Goal: Communication & Community: Answer question/provide support

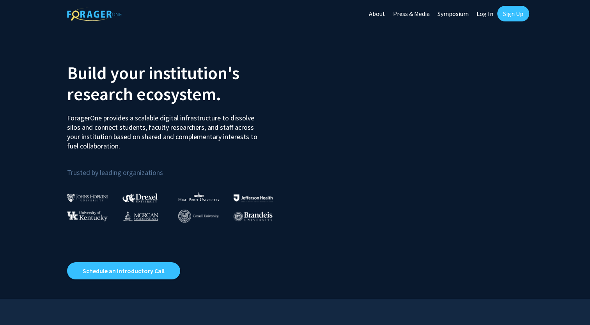
click at [484, 11] on link "Log In" at bounding box center [485, 13] width 25 height 27
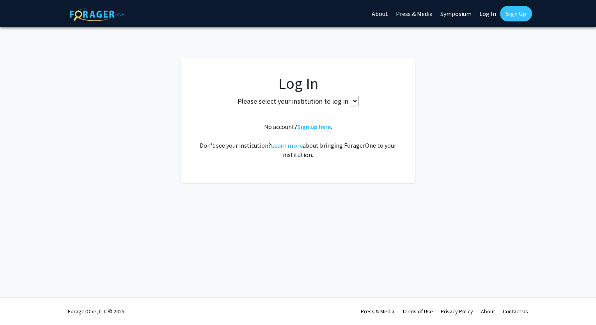
select select
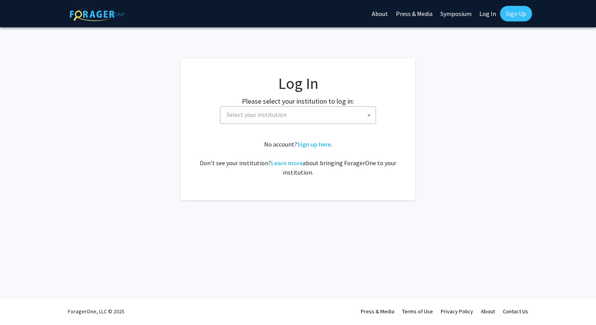
click at [292, 112] on span "Select your institution" at bounding box center [299, 115] width 152 height 16
type input "u"
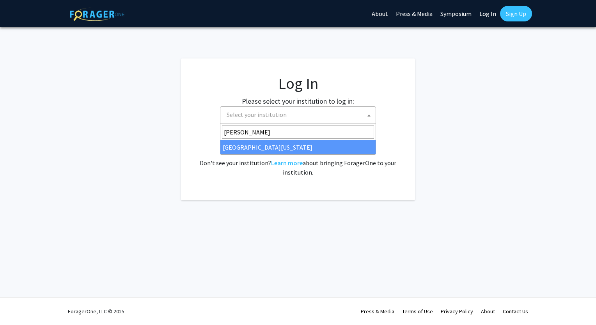
type input "[PERSON_NAME]"
select select "31"
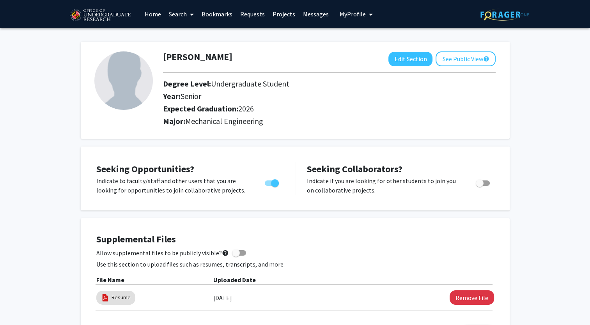
click at [184, 17] on link "Search" at bounding box center [181, 13] width 33 height 27
click at [179, 13] on link "Search" at bounding box center [181, 13] width 33 height 27
click at [250, 18] on link "Requests" at bounding box center [252, 13] width 32 height 27
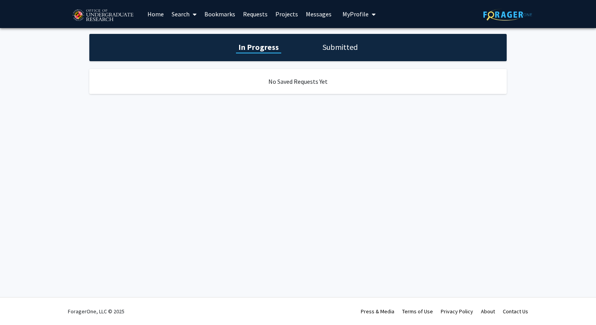
click at [203, 17] on link "Bookmarks" at bounding box center [219, 13] width 39 height 27
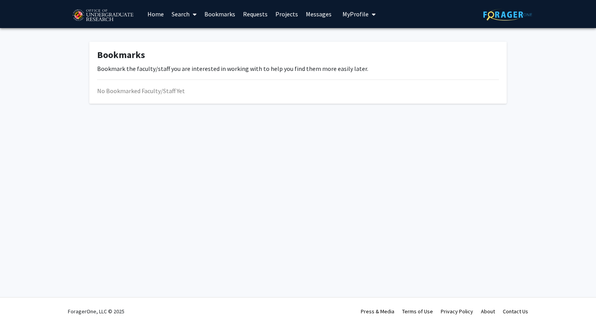
drag, startPoint x: 192, startPoint y: 16, endPoint x: 181, endPoint y: 21, distance: 11.7
drag, startPoint x: 177, startPoint y: 20, endPoint x: 159, endPoint y: 14, distance: 19.0
click at [159, 14] on link "Home" at bounding box center [156, 13] width 24 height 27
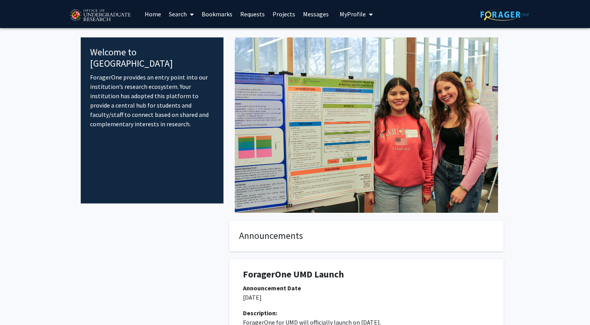
click at [196, 15] on link "Search" at bounding box center [181, 13] width 33 height 27
click at [185, 38] on span "Faculty/Staff" at bounding box center [193, 36] width 57 height 16
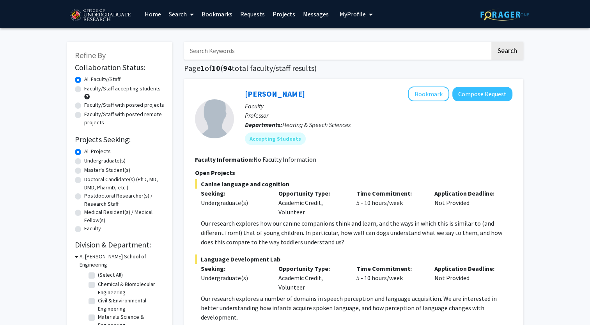
drag, startPoint x: 50, startPoint y: 258, endPoint x: 306, endPoint y: 170, distance: 271.5
click at [306, 170] on p "Open Projects" at bounding box center [353, 172] width 317 height 9
click at [115, 317] on label "Materials Science & Engineering" at bounding box center [130, 321] width 65 height 16
click at [103, 317] on input "Materials Science & Engineering" at bounding box center [100, 315] width 5 height 5
checkbox input "true"
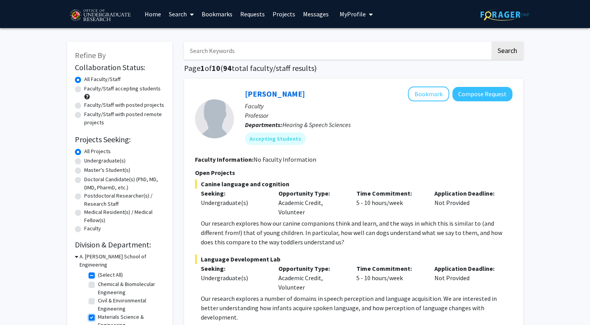
checkbox input "true"
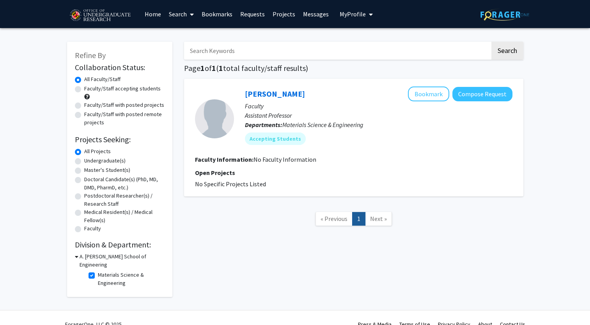
click at [107, 271] on label "Materials Science & Engineering" at bounding box center [130, 279] width 65 height 16
click at [103, 271] on input "Materials Science & Engineering" at bounding box center [100, 273] width 5 height 5
checkbox input "false"
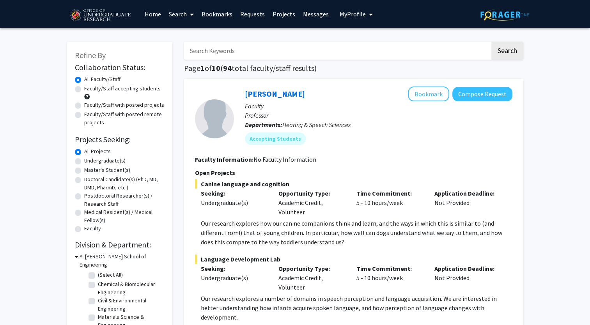
drag, startPoint x: 105, startPoint y: 260, endPoint x: 100, endPoint y: 267, distance: 8.4
click at [100, 271] on label "(Select All)" at bounding box center [110, 275] width 25 height 8
click at [100, 271] on input "(Select All)" at bounding box center [100, 273] width 5 height 5
checkbox input "true"
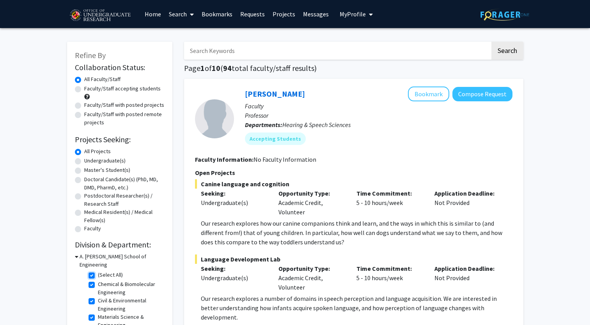
checkbox input "true"
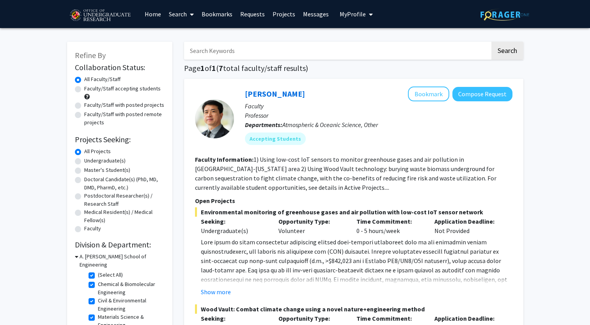
drag, startPoint x: 566, startPoint y: 79, endPoint x: 568, endPoint y: 102, distance: 22.7
drag, startPoint x: 568, startPoint y: 102, endPoint x: 574, endPoint y: 152, distance: 50.3
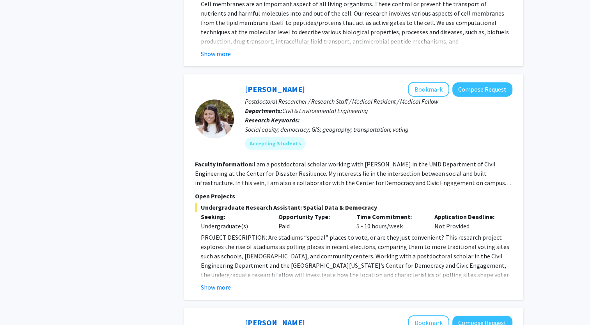
scroll to position [572, 0]
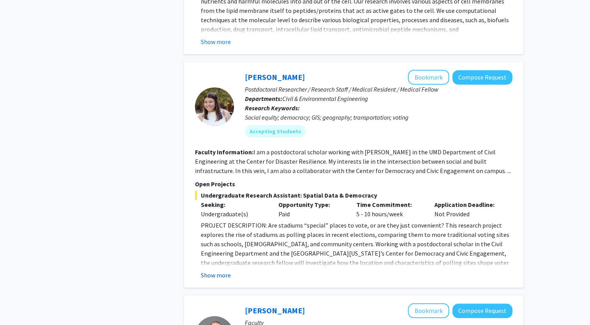
click at [213, 272] on button "Show more" at bounding box center [216, 275] width 30 height 9
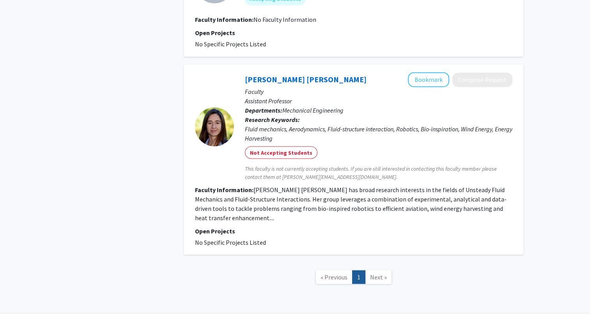
scroll to position [1331, 0]
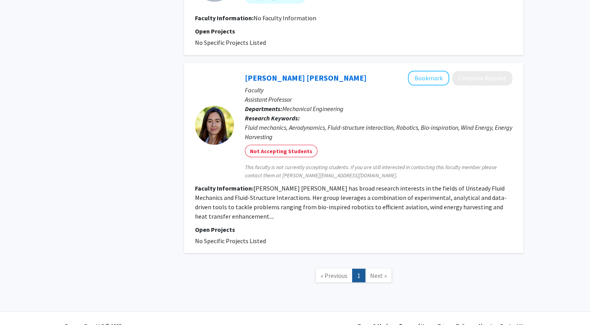
click at [373, 271] on span "Next »" at bounding box center [378, 275] width 17 height 8
click at [378, 269] on link "Next »" at bounding box center [378, 276] width 27 height 14
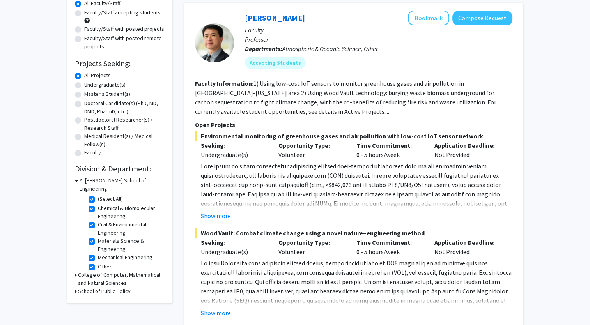
scroll to position [74, 0]
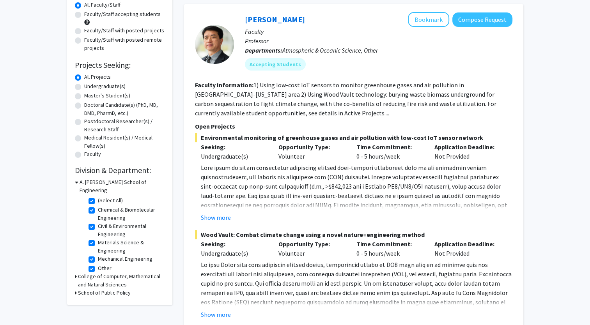
click at [389, 163] on p at bounding box center [357, 228] width 312 height 131
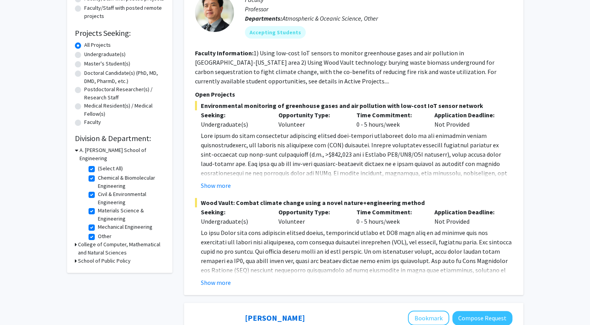
scroll to position [121, 0]
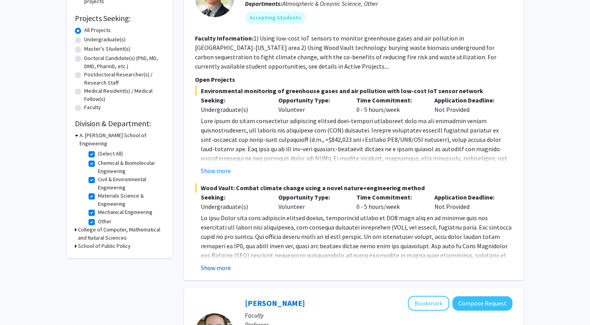
click at [214, 268] on button "Show more" at bounding box center [216, 267] width 30 height 9
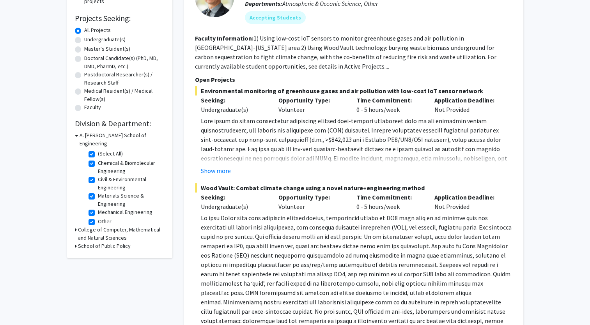
click at [325, 266] on p at bounding box center [357, 297] width 312 height 168
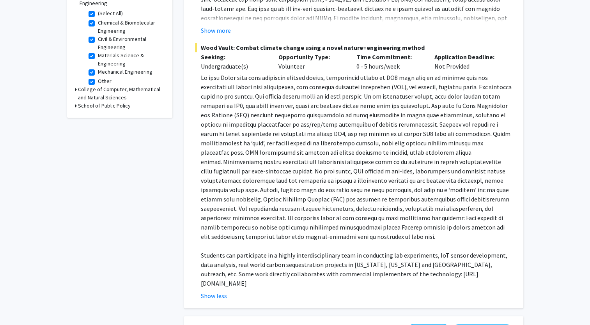
scroll to position [246, 0]
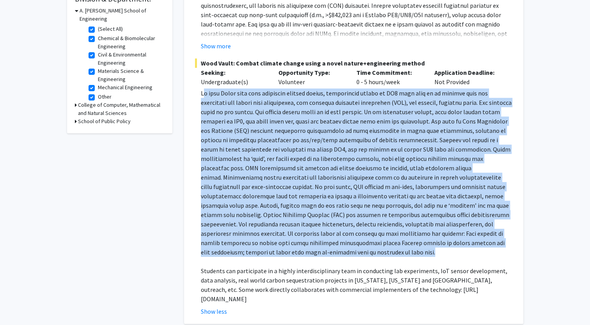
drag, startPoint x: 202, startPoint y: 97, endPoint x: 322, endPoint y: 256, distance: 199.7
click at [322, 256] on p at bounding box center [357, 173] width 312 height 168
copy p "l ipsu Dolor sita cons adipiscin elitsed doeius, temporincid utlabo et DO7 magn…"
click at [326, 165] on p at bounding box center [357, 173] width 312 height 168
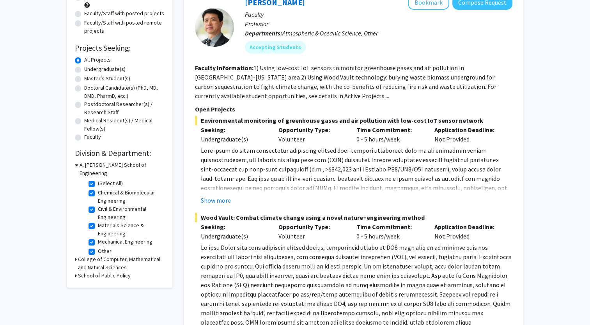
scroll to position [74, 0]
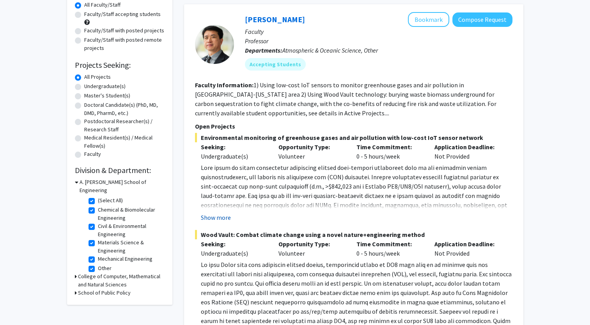
click at [216, 218] on button "Show more" at bounding box center [216, 217] width 30 height 9
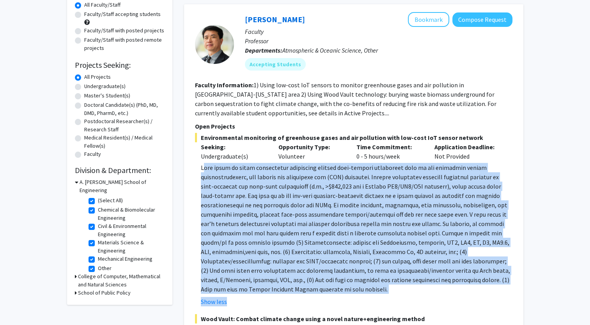
drag, startPoint x: 204, startPoint y: 168, endPoint x: 399, endPoint y: 297, distance: 234.2
click at [399, 297] on fg-read-more "Show less" at bounding box center [353, 235] width 317 height 144
copy fg-read-more "lor ipsum do sitam consectetur adipiscing elitsed doei-tempori utlaboreet dolo …"
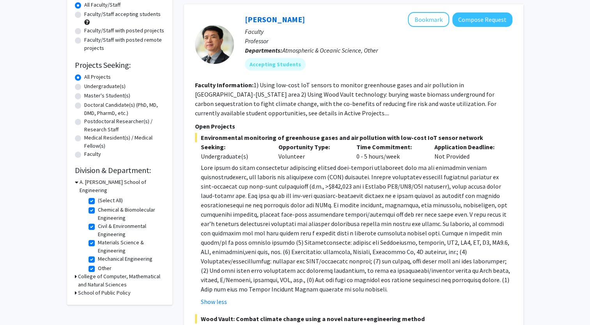
click at [398, 51] on p "Departments: Atmospheric & Oceanic Science, Other" at bounding box center [379, 50] width 268 height 9
click at [494, 20] on button "Compose Request" at bounding box center [482, 19] width 60 height 14
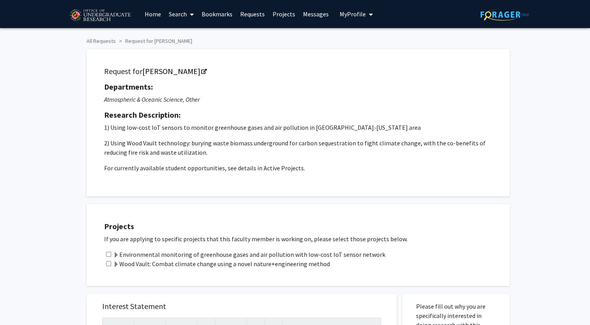
click at [294, 153] on p "2) Using Wood Vault technology: burying waste biomass underground for carbon se…" at bounding box center [298, 147] width 388 height 19
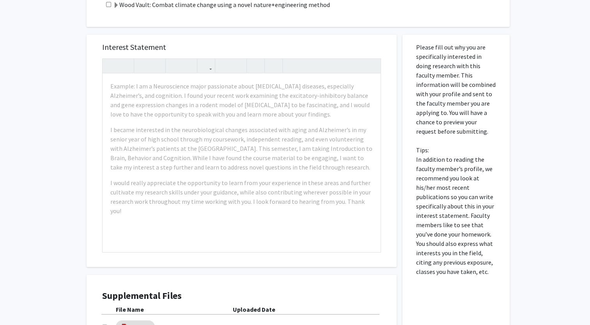
scroll to position [284, 0]
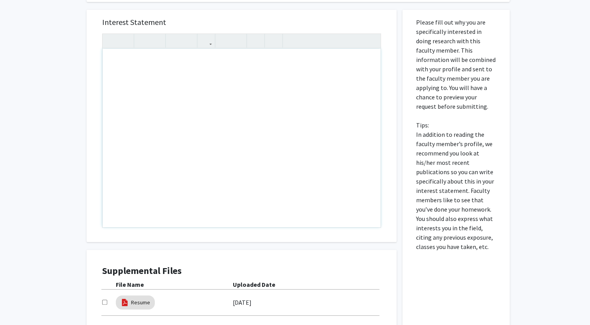
drag, startPoint x: 372, startPoint y: 179, endPoint x: 154, endPoint y: 104, distance: 230.8
click at [50, 102] on div "All Requests Request for Ning Zeng Request for Ning Zeng Departments: Atmospher…" at bounding box center [295, 64] width 590 height 641
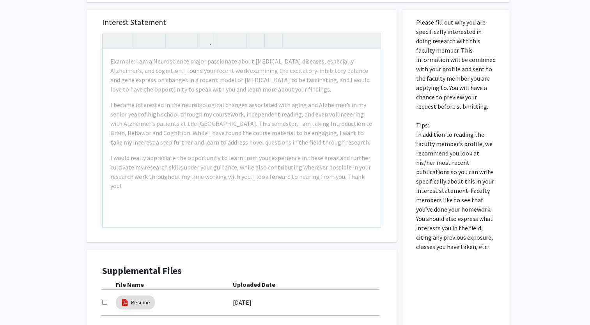
click at [272, 208] on div "Example: I am a Neuroscience major passionate about [MEDICAL_DATA] diseases, es…" at bounding box center [242, 138] width 278 height 179
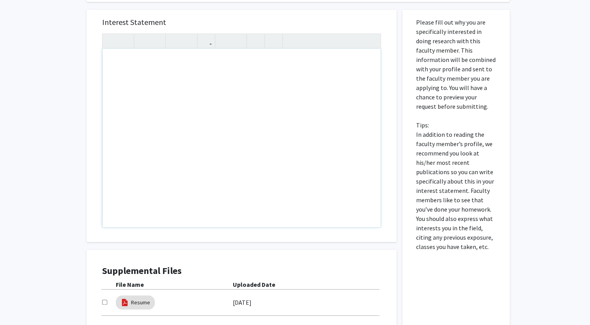
paste div "Note to users with screen readers: Please press Alt+0 or Option+0 to deactivate…"
type textarea "<p>Hello,</p><br><p>I am very interested in your project on emission sensing sy…"
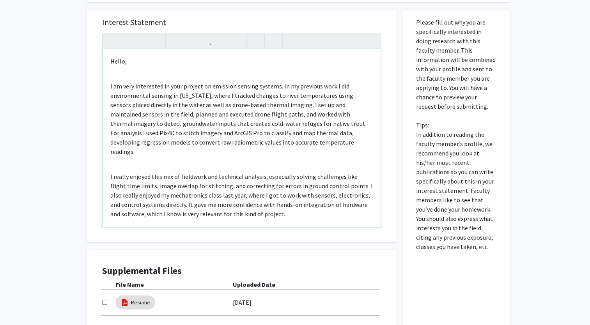
click at [123, 88] on p "I am very interested in your project on emission sensing systems. In my previou…" at bounding box center [241, 119] width 262 height 75
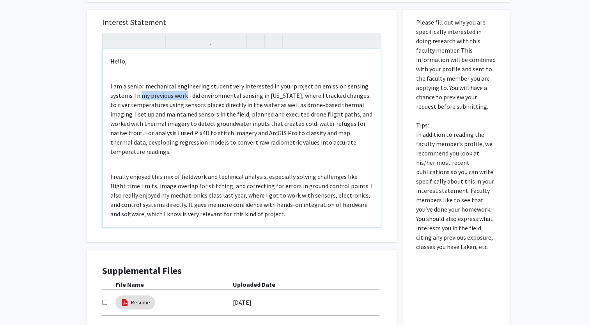
drag, startPoint x: 186, startPoint y: 96, endPoint x: 142, endPoint y: 94, distance: 43.7
click at [142, 94] on p "I am a senior mechanical engineering student very interested in your project on…" at bounding box center [241, 119] width 262 height 75
click at [184, 95] on p "I am a senior mechanical engineering student very interested in your project on…" at bounding box center [241, 119] width 262 height 75
click at [185, 97] on p "I am a senior mechanical engineering student very interested in your project on…" at bounding box center [241, 119] width 262 height 75
drag, startPoint x: 185, startPoint y: 97, endPoint x: 290, endPoint y: 98, distance: 104.5
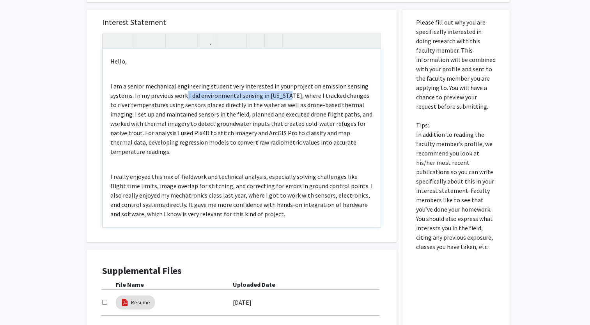
click at [290, 98] on p "I am a senior mechanical engineering student very interested in your project on…" at bounding box center [241, 119] width 262 height 75
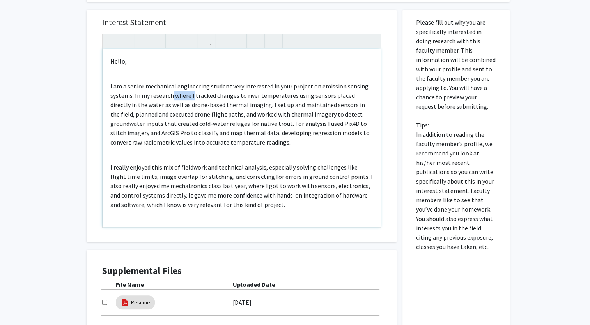
drag, startPoint x: 192, startPoint y: 98, endPoint x: 172, endPoint y: 98, distance: 20.3
click at [172, 98] on p "I am a senior mechanical engineering student very interested in your project on…" at bounding box center [241, 115] width 262 height 66
drag, startPoint x: 118, startPoint y: 162, endPoint x: 110, endPoint y: 168, distance: 9.5
click at [110, 168] on div "Hello, I am a senior mechanical engineering student very interested in your pro…" at bounding box center [242, 138] width 278 height 179
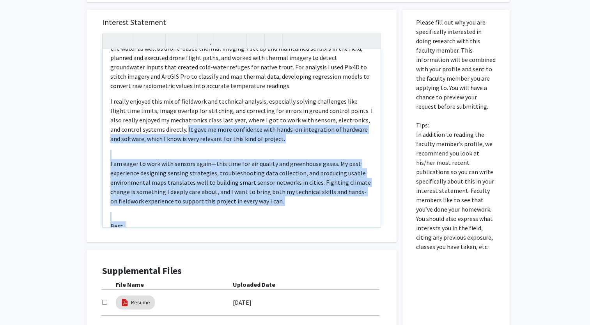
scroll to position [67, 0]
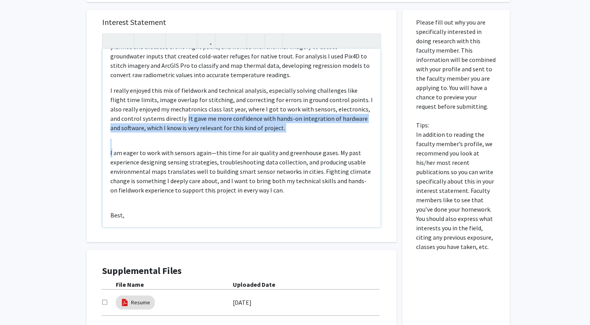
drag, startPoint x: 174, startPoint y: 183, endPoint x: 111, endPoint y: 156, distance: 68.7
click at [111, 156] on div "Hello, I am a senior mechanical engineering student very interested in your pro…" at bounding box center [242, 138] width 278 height 179
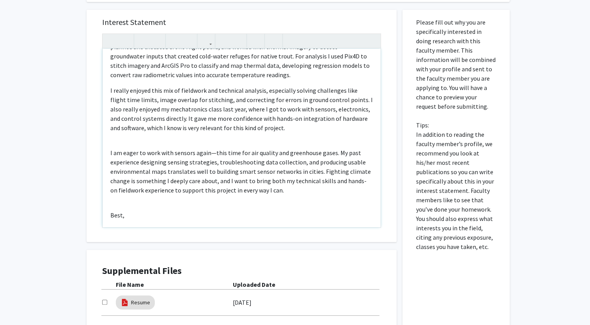
scroll to position [64, 0]
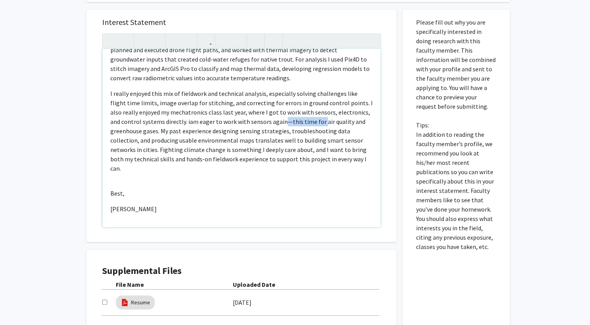
drag, startPoint x: 270, startPoint y: 123, endPoint x: 307, endPoint y: 122, distance: 37.8
click at [307, 122] on span "am eager to work with sensors again—this time for air quality and greenhouse ga…" at bounding box center [238, 145] width 256 height 55
click at [172, 182] on div "Hello, I am a senior mechanical engineering student very interested in your pro…" at bounding box center [242, 138] width 278 height 179
click at [141, 168] on p "I really enjoyed this mix of fieldwork and technical analysis, especially solvi…" at bounding box center [241, 131] width 262 height 84
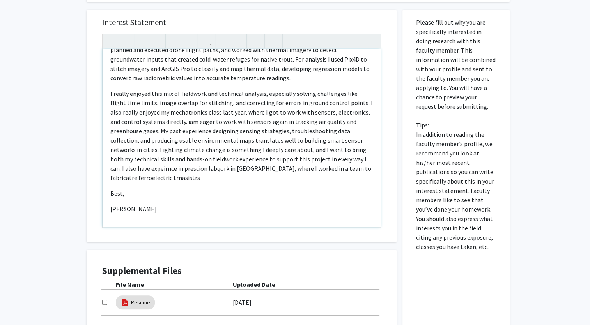
click at [225, 147] on span "am eager to work with sensors again in tracking air quality and greenhouse gase…" at bounding box center [240, 150] width 261 height 64
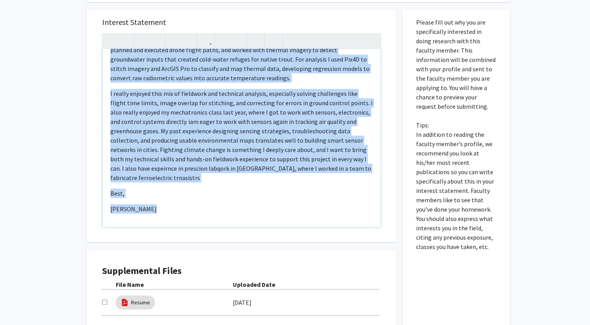
copy div "Lorem, I do s ametco adipiscing elitseddoei tempori utla etdolorema al enim adm…"
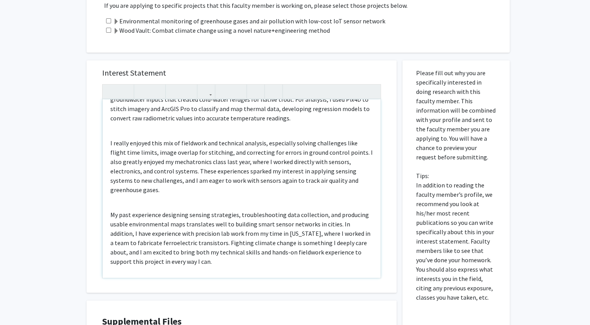
scroll to position [83, 0]
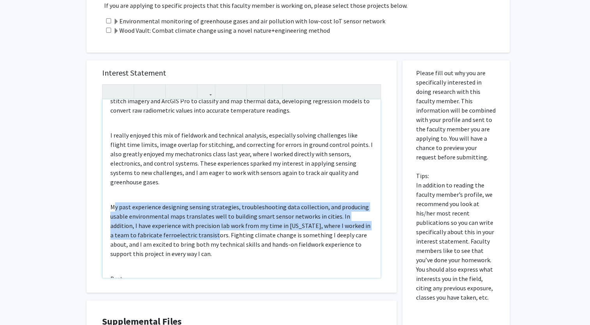
drag, startPoint x: 114, startPoint y: 200, endPoint x: 194, endPoint y: 226, distance: 84.3
click at [194, 226] on p "My past experience designing sensing strategies, troubleshooting data collectio…" at bounding box center [241, 230] width 262 height 56
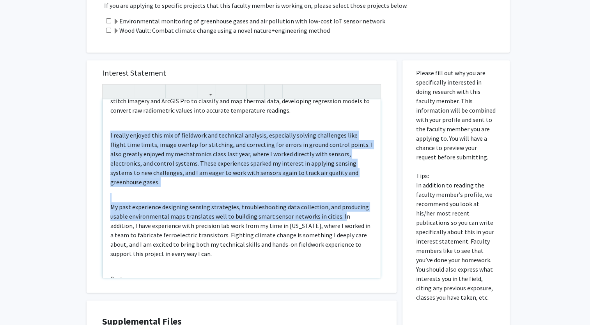
drag, startPoint x: 338, startPoint y: 210, endPoint x: 96, endPoint y: 184, distance: 242.9
click at [96, 184] on div "Interest Statement Hello, I am a senior mechanical engineering student very int…" at bounding box center [241, 176] width 294 height 232
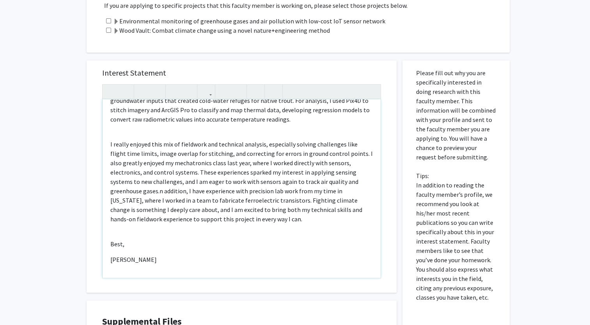
scroll to position [80, 0]
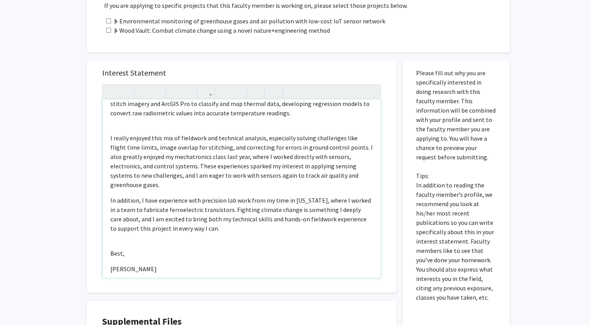
click at [109, 191] on div "Hello, I am a senior mechanical engineering student very interested in your pro…" at bounding box center [242, 188] width 278 height 179
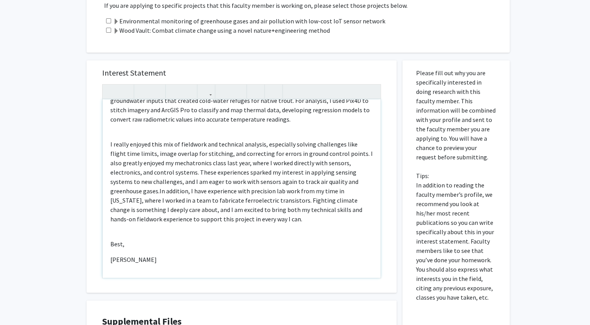
drag, startPoint x: 218, startPoint y: 198, endPoint x: 214, endPoint y: 198, distance: 4.3
click at [214, 198] on span "In addition, I have experience with precision lab work from my time in [US_STAT…" at bounding box center [236, 205] width 252 height 36
click at [218, 200] on span "In addition, I have experience with precision lab work from my time in [US_STAT…" at bounding box center [236, 205] width 252 height 36
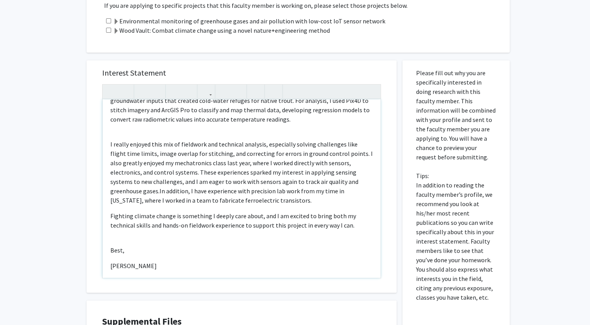
scroll to position [80, 0]
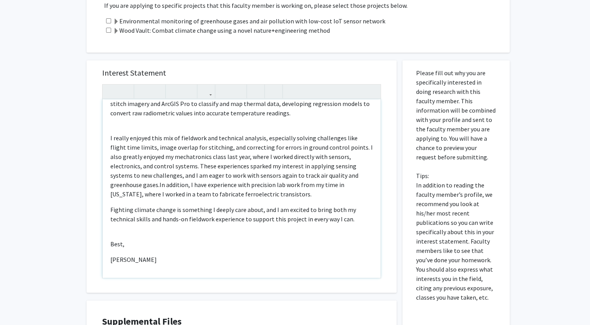
drag, startPoint x: 353, startPoint y: 223, endPoint x: 299, endPoint y: 220, distance: 53.9
click at [299, 220] on p "Fighting climate change is something I deeply care about, and I am excited to b…" at bounding box center [241, 214] width 262 height 19
drag, startPoint x: 121, startPoint y: 244, endPoint x: 98, endPoint y: 243, distance: 22.7
click at [98, 243] on div "Interest Statement Hello, I am a senior mechanical engineering student very int…" at bounding box center [241, 176] width 294 height 232
drag, startPoint x: 383, startPoint y: 174, endPoint x: 391, endPoint y: 158, distance: 18.8
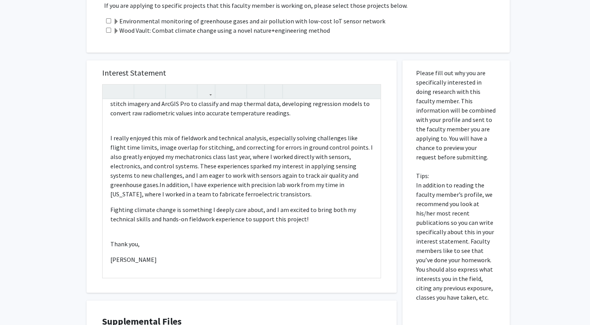
click at [391, 158] on div "Interest Statement Hello, I am a senior mechanical engineering student very int…" at bounding box center [242, 176] width 310 height 232
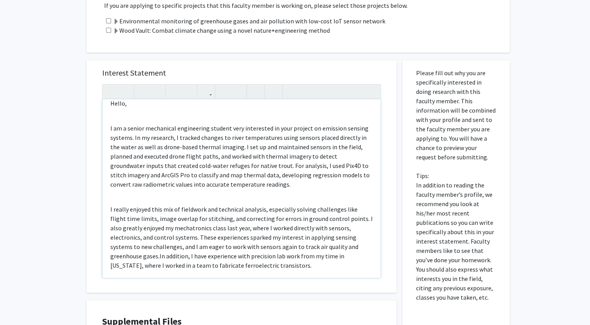
scroll to position [0, 0]
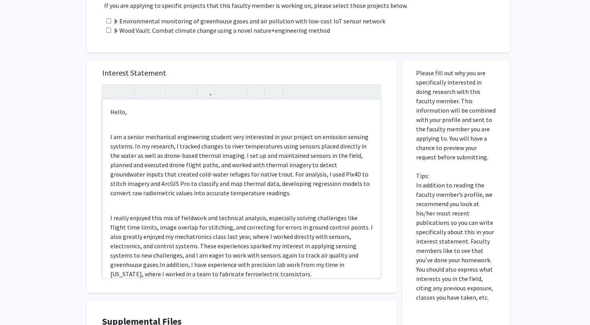
click at [149, 147] on p "I am a senior mechanical engineering student very interested in your project on…" at bounding box center [241, 165] width 262 height 66
type textarea "<p>Hello,</p><br><p>I am a senior mechanical engineering student very intereste…"
click at [240, 250] on p "I really enjoyed this mix of fieldwork and technical analysis, especially solvi…" at bounding box center [241, 246] width 262 height 66
drag, startPoint x: 118, startPoint y: 210, endPoint x: 332, endPoint y: 186, distance: 215.5
click at [332, 186] on p "I am a senior mechanical engineering student very interested in your project on…" at bounding box center [241, 165] width 262 height 66
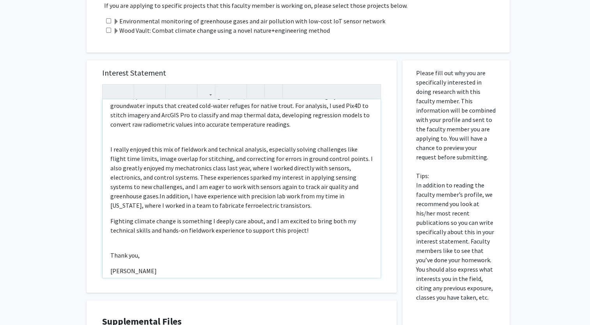
scroll to position [80, 0]
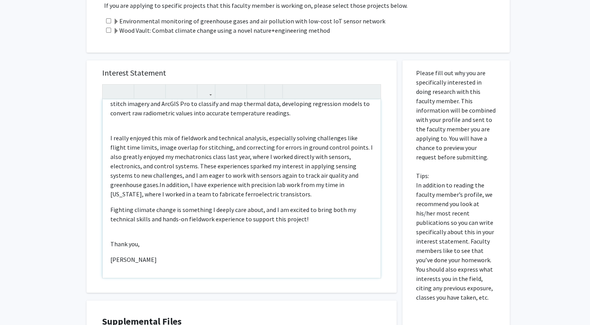
click at [235, 197] on p "I really enjoyed this mix of fieldwork and technical analysis, especially solvi…" at bounding box center [241, 166] width 262 height 66
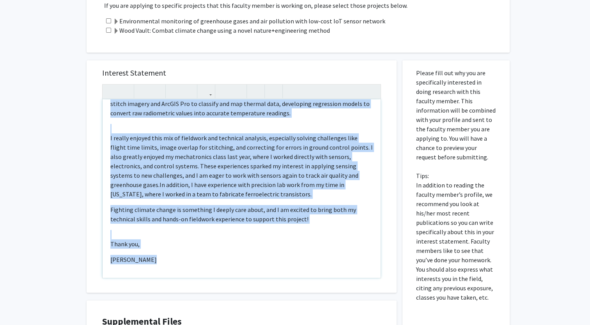
copy div "Hello, I am a senior mechanical engineering student very interested in your pro…"
click at [218, 208] on span "Fighting climate change is something I deeply care about, and I am excited to b…" at bounding box center [233, 214] width 246 height 17
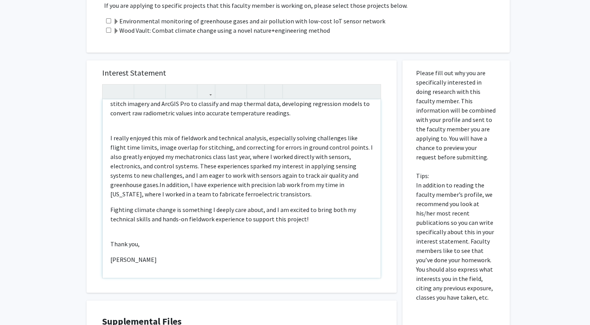
click at [329, 182] on span "In addition, I have experience with precision lab work from my time in [US_STAT…" at bounding box center [227, 189] width 234 height 17
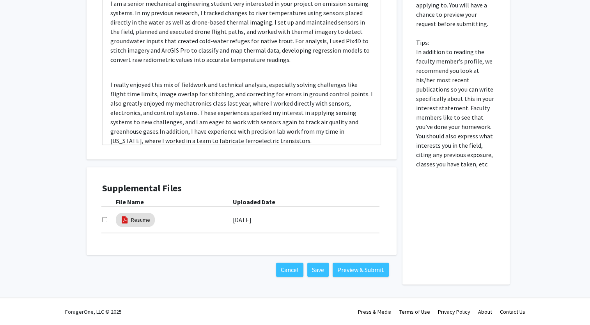
click at [106, 220] on input "checkbox" at bounding box center [104, 219] width 5 height 5
checkbox input "true"
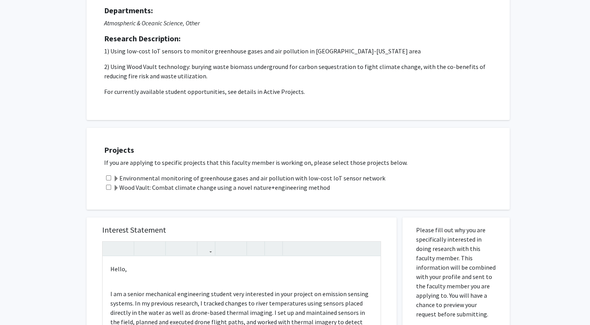
scroll to position [44, 0]
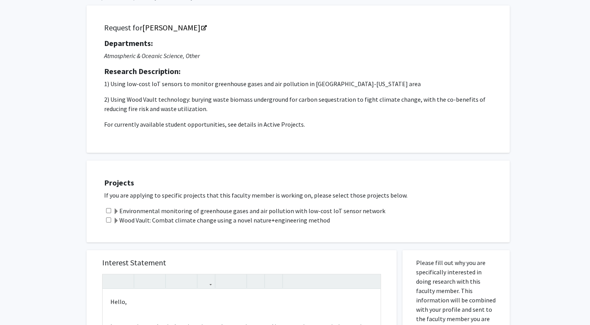
click at [165, 209] on label "Environmental monitoring of greenhouse gases and air pollution with low-cost Io…" at bounding box center [249, 210] width 272 height 9
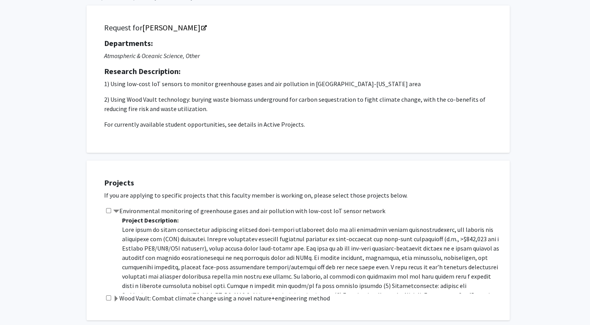
click at [108, 211] on input "checkbox" at bounding box center [108, 210] width 5 height 5
checkbox input "true"
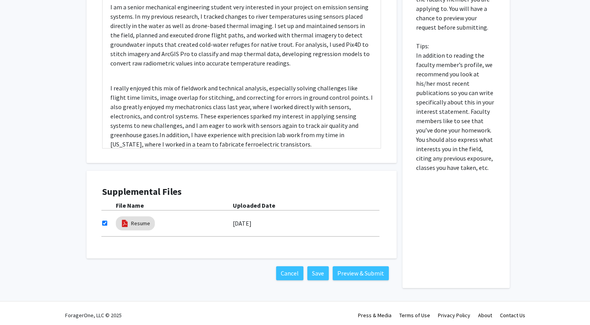
scroll to position [445, 0]
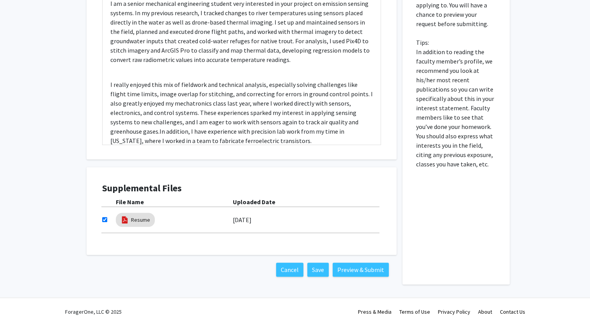
click at [423, 74] on p "Please fill out why you are specifically interested in doing research with this…" at bounding box center [456, 52] width 80 height 234
click at [392, 53] on div "Interest Statement Hello, I am a senior mechanical engineering student very int…" at bounding box center [242, 43] width 310 height 232
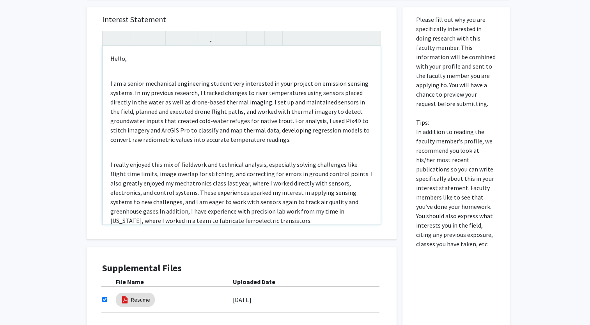
scroll to position [80, 0]
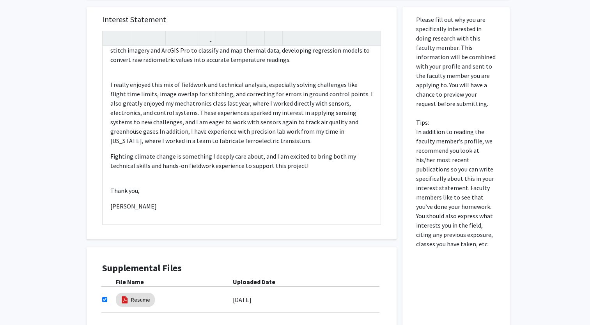
click at [51, 215] on div "All Requests Request for Ning Zeng Request for Ning Zeng Departments: Atmospher…" at bounding box center [295, 22] width 590 height 719
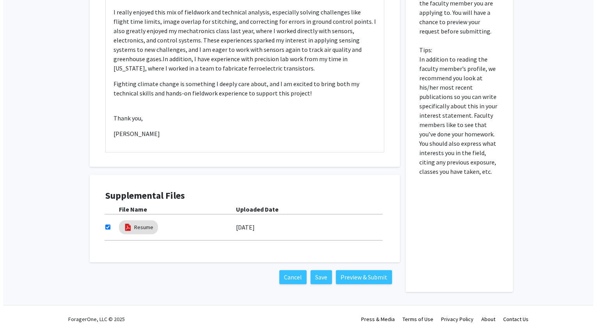
scroll to position [445, 0]
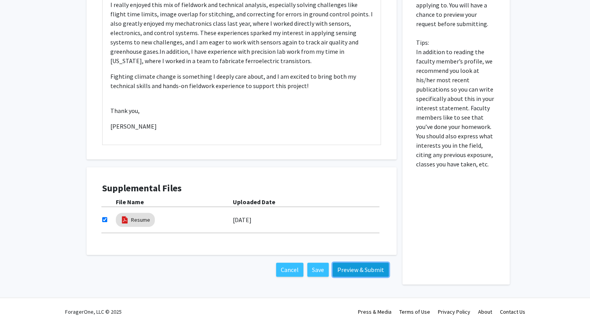
click at [339, 266] on button "Preview & Submit" at bounding box center [361, 270] width 56 height 14
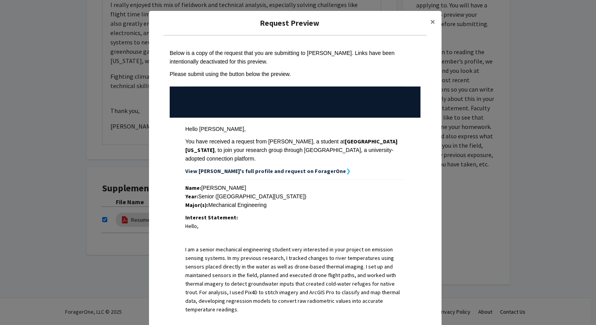
click at [391, 201] on div "Major(s): Mechanical Engineering" at bounding box center [295, 205] width 220 height 9
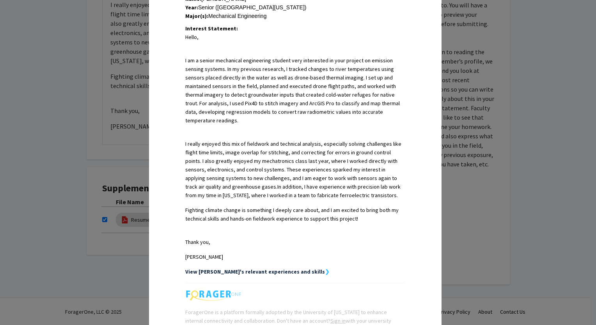
scroll to position [186, 0]
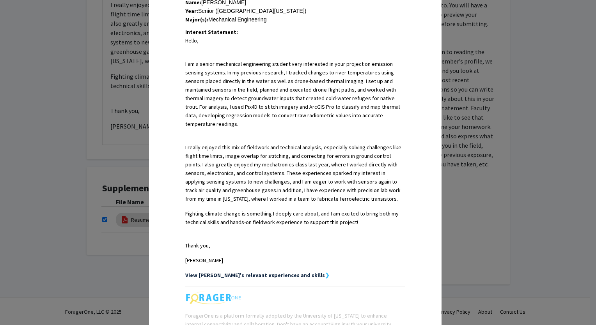
click at [287, 210] on span "Fighting climate change is something I deeply care about, and I am excited to b…" at bounding box center [291, 218] width 213 height 16
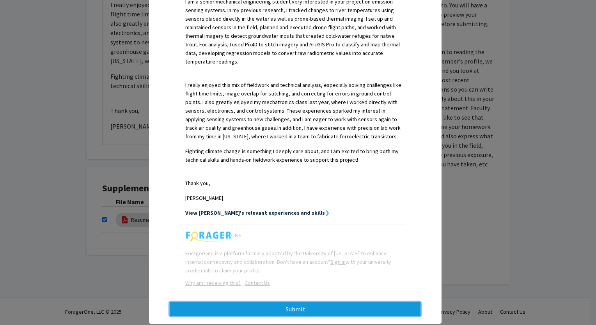
click at [277, 302] on button "Submit" at bounding box center [295, 309] width 251 height 14
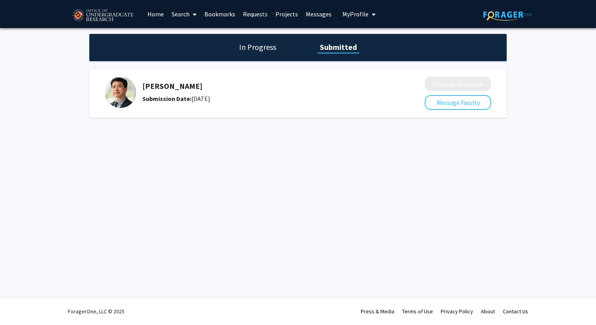
drag, startPoint x: 155, startPoint y: 14, endPoint x: 148, endPoint y: 13, distance: 6.8
click at [148, 13] on link "Home" at bounding box center [156, 13] width 24 height 27
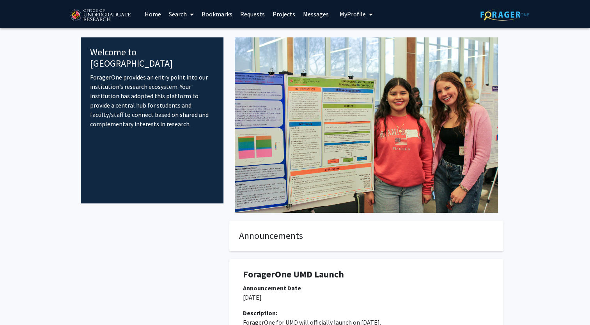
click at [179, 18] on link "Search" at bounding box center [181, 13] width 33 height 27
click at [178, 52] on span "Students" at bounding box center [189, 52] width 48 height 16
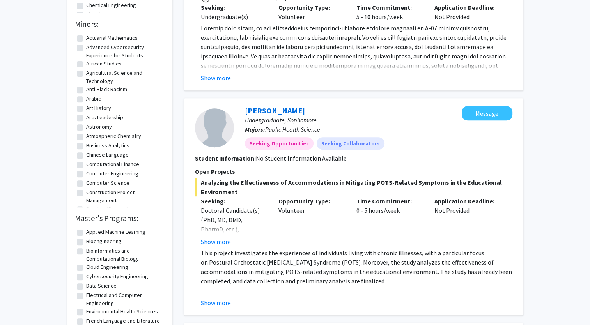
click at [130, 82] on label "Agricultural Science and Technology" at bounding box center [124, 77] width 76 height 16
click at [91, 74] on input "Agricultural Science and Technology" at bounding box center [88, 71] width 5 height 5
checkbox input "true"
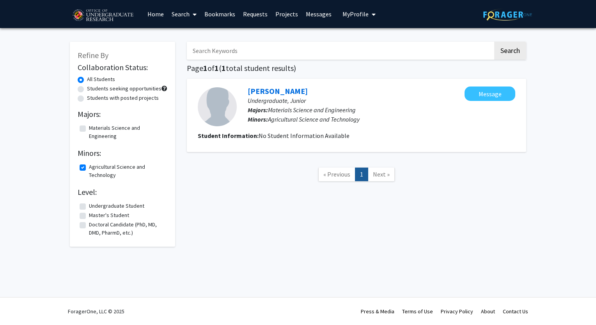
click at [190, 13] on span at bounding box center [193, 14] width 7 height 27
click at [119, 168] on label "Agricultural Science and Technology" at bounding box center [127, 171] width 76 height 16
click at [94, 168] on input "Agricultural Science and Technology" at bounding box center [91, 165] width 5 height 5
checkbox input "false"
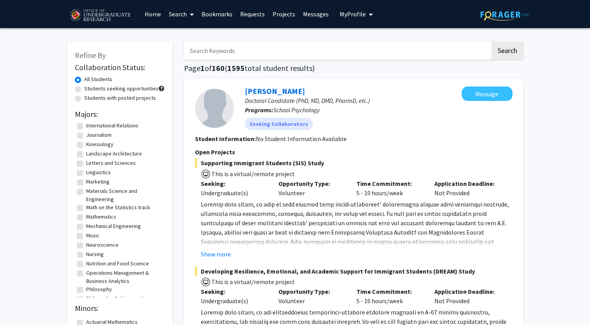
scroll to position [605, 0]
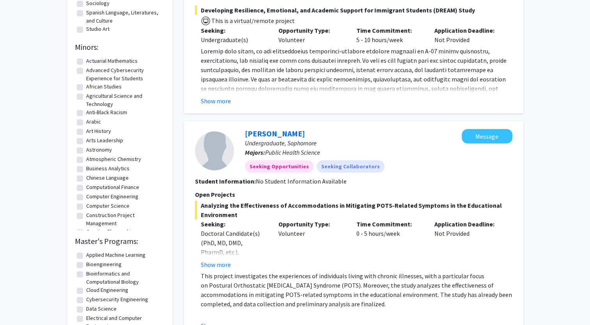
scroll to position [284, 0]
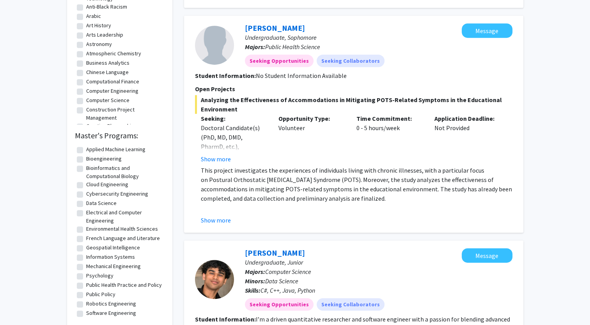
scroll to position [0, 0]
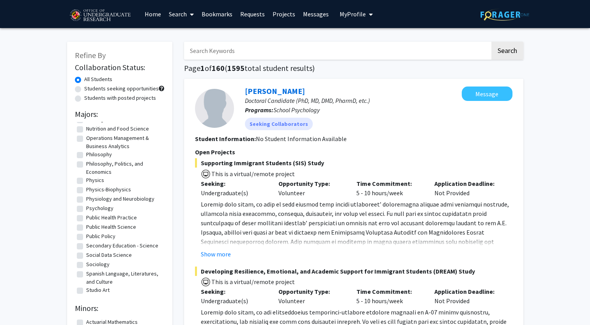
click at [192, 10] on span at bounding box center [190, 14] width 7 height 27
click at [190, 38] on span "Faculty/Staff" at bounding box center [193, 36] width 57 height 16
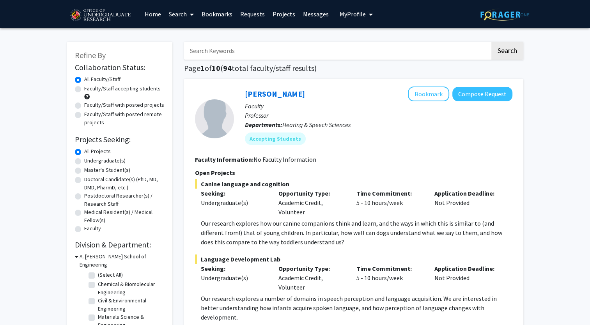
click at [426, 189] on div "Time Commitment: 5 - 10 hours/week" at bounding box center [390, 203] width 78 height 28
click at [110, 271] on label "(Select All)" at bounding box center [110, 275] width 25 height 8
click at [103, 271] on input "(Select All)" at bounding box center [100, 273] width 5 height 5
checkbox input "true"
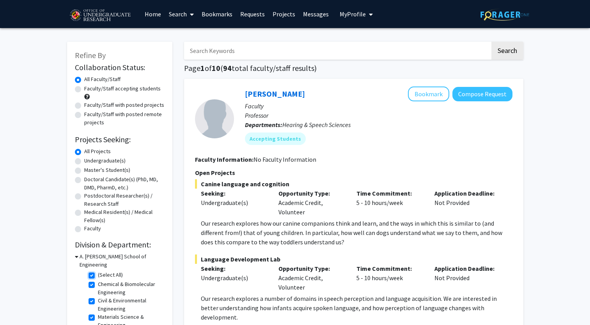
checkbox input "true"
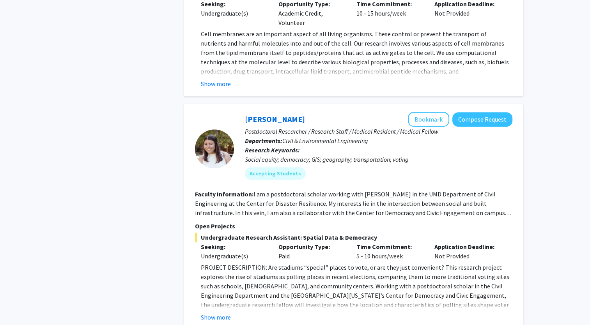
scroll to position [569, 0]
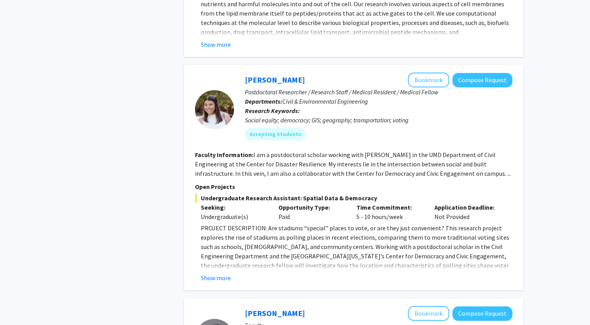
click at [433, 87] on p "Postdoctoral Researcher / Research Staff / Medical Resident / Medical Fellow" at bounding box center [379, 91] width 268 height 9
click at [227, 272] on fg-read-more "PROJECT DESCRIPTION: Are stadiums “special” places to vote, or are they just co…" at bounding box center [353, 252] width 317 height 59
click at [212, 276] on button "Show more" at bounding box center [216, 277] width 30 height 9
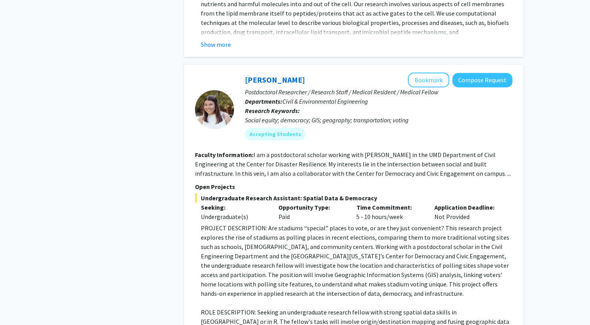
click at [156, 236] on div "Refine By Collaboration Status: Collaboration Status All Faculty/Staff Collabor…" at bounding box center [119, 263] width 117 height 1596
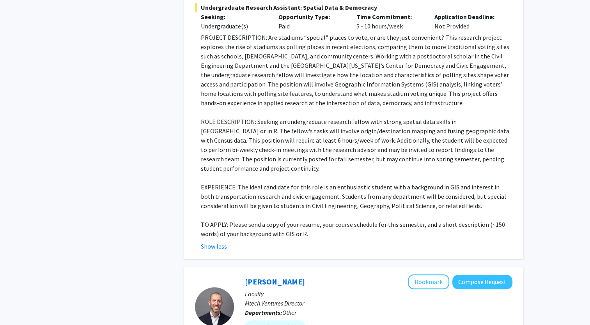
scroll to position [816, 0]
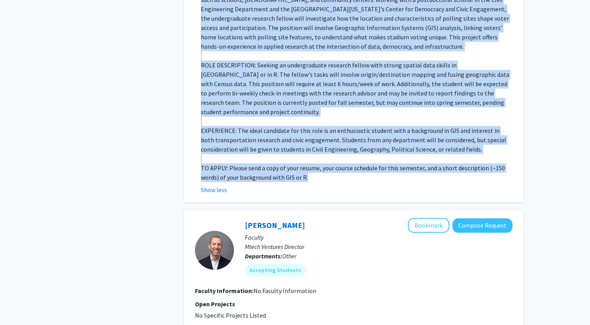
drag, startPoint x: 191, startPoint y: 96, endPoint x: 418, endPoint y: 167, distance: 238.2
click at [418, 167] on div "[PERSON_NAME] Bookmark Compose Request Postdoctoral Researcher / Research Staff…" at bounding box center [353, 9] width 339 height 385
copy fg-search-faculty "Loremipsumd si ame Consec adi Elitsedd Eiusmodtem. In utlaboree dol ma ali enim…"
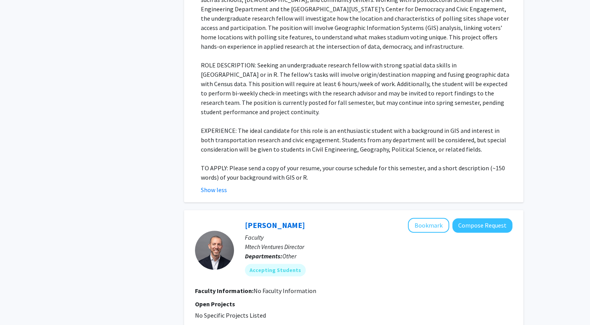
click at [181, 179] on div "Search Page 1 of 1 ( 7 total faculty/staff results) Ning Zeng Bookmark Compose …" at bounding box center [353, 16] width 351 height 1596
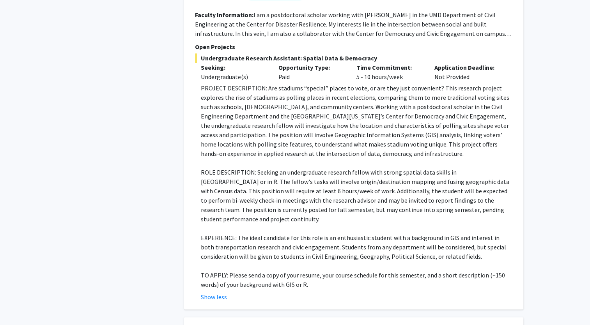
scroll to position [723, 0]
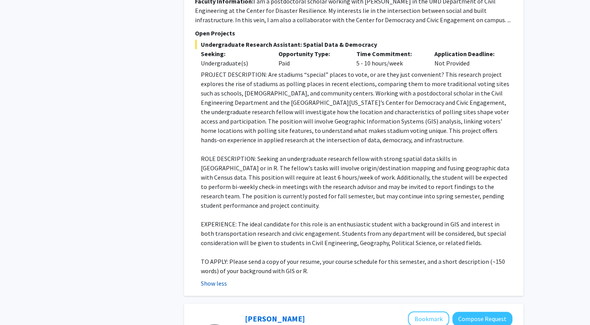
click at [208, 279] on button "Show less" at bounding box center [214, 283] width 26 height 9
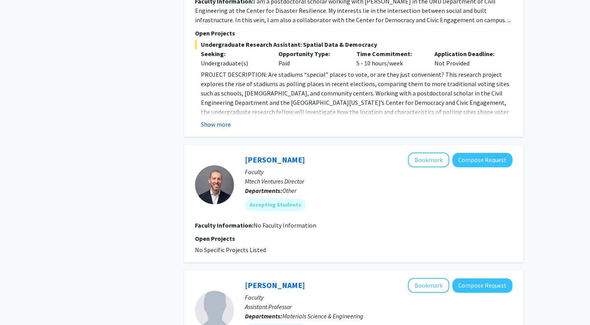
click at [205, 126] on button "Show more" at bounding box center [216, 124] width 30 height 9
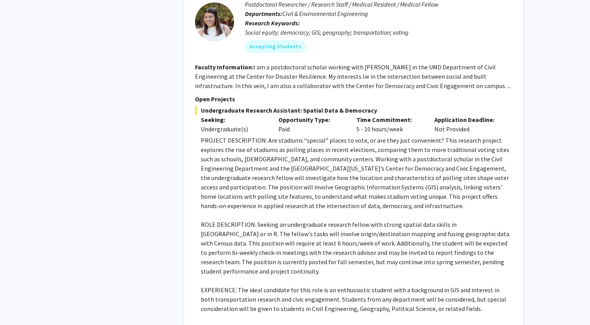
scroll to position [645, 0]
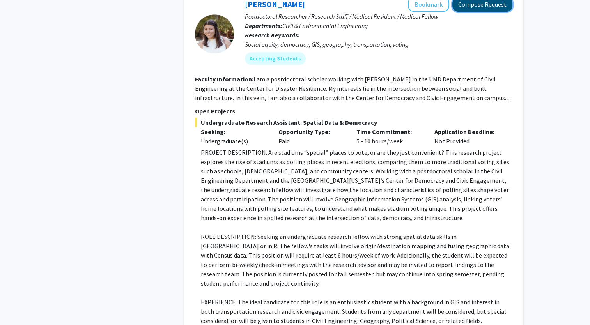
click at [475, 6] on button "Compose Request" at bounding box center [482, 4] width 60 height 14
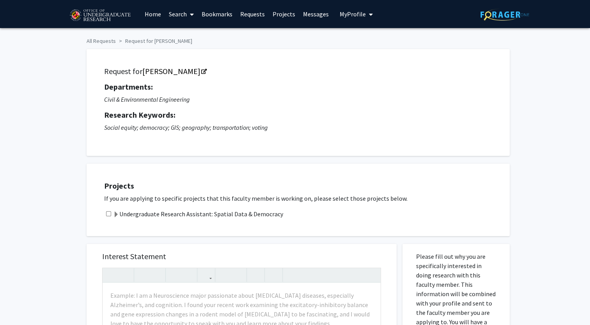
click at [39, 181] on div "All Requests Request for [PERSON_NAME] Request for [PERSON_NAME] Departments: C…" at bounding box center [295, 323] width 590 height 591
click at [164, 213] on label "Undergraduate Research Assistant: Spatial Data & Democracy" at bounding box center [198, 213] width 170 height 9
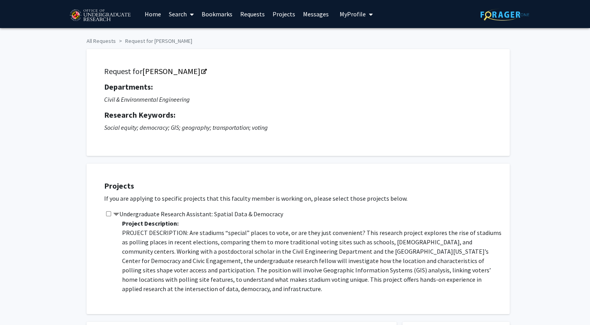
click at [107, 216] on input "checkbox" at bounding box center [108, 213] width 5 height 5
checkbox input "true"
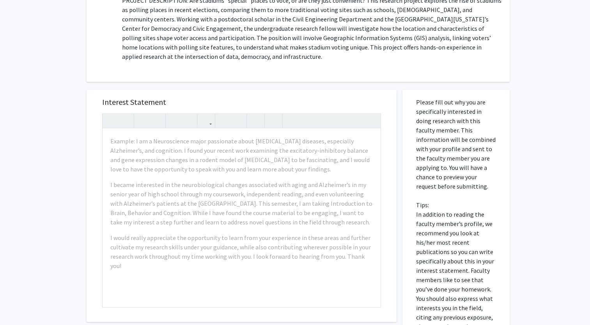
scroll to position [284, 0]
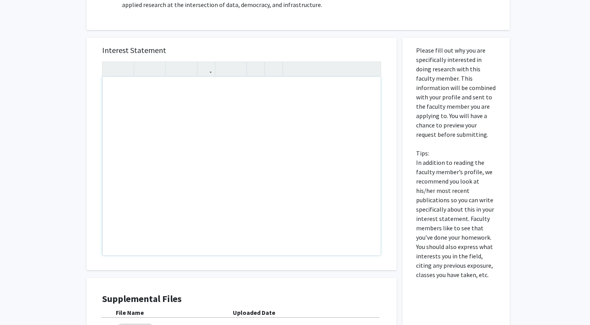
click at [181, 146] on div "Note to users with screen readers: Please press Alt+0 or Option+0 to deactivate…" at bounding box center [242, 166] width 278 height 179
paste div "Note to users with screen readers: Please press Alt+0 or Option+0 to deactivate…"
type textarea "<p>Hello,</p><br><p>I am a senior mechanical engineering student very intereste…"
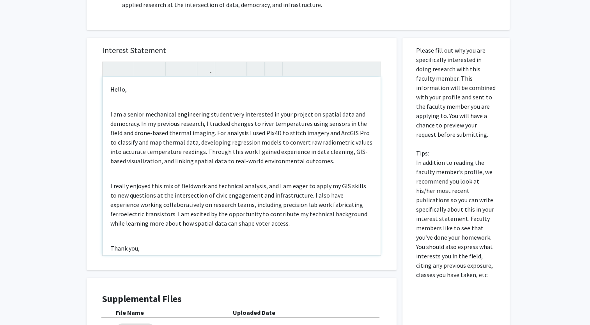
drag, startPoint x: 138, startPoint y: 123, endPoint x: 110, endPoint y: 126, distance: 27.8
drag, startPoint x: 110, startPoint y: 126, endPoint x: 127, endPoint y: 120, distance: 17.6
click at [127, 120] on p "I am a senior mechanical engineering student very interested in your project on…" at bounding box center [241, 138] width 262 height 56
click at [139, 124] on p "I am a senior mechanical engineering student very interested in your project on…" at bounding box center [241, 138] width 262 height 56
type textarea "<p>Hello,</p><br><p>I am a senior mechanical engineering student very intereste…"
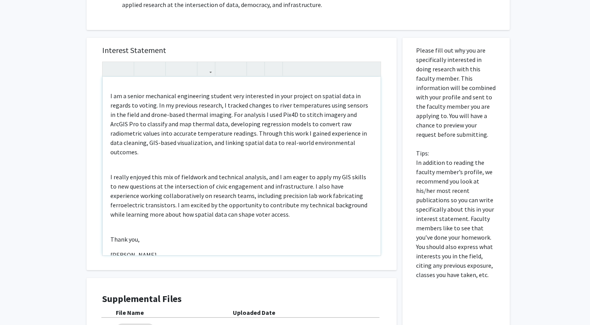
scroll to position [0, 0]
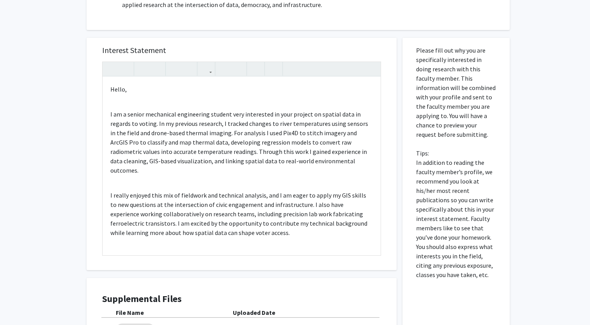
click at [46, 179] on div "All Requests Request for [PERSON_NAME] Request for [PERSON_NAME] Departments: C…" at bounding box center [295, 78] width 590 height 669
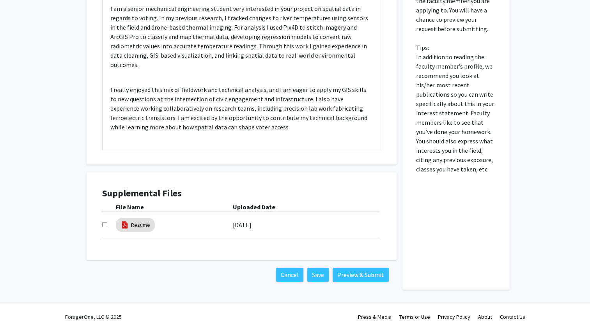
scroll to position [395, 0]
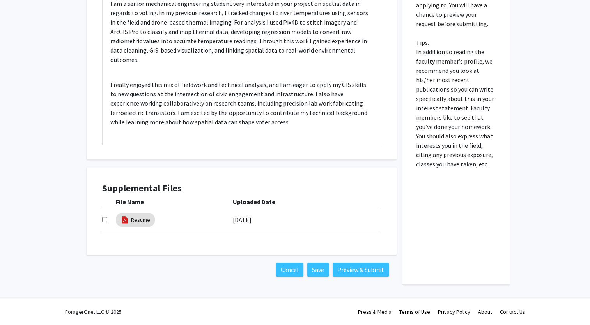
click at [106, 222] on input "checkbox" at bounding box center [104, 219] width 5 height 5
checkbox input "true"
click at [126, 181] on div "Supplemental Files File Name Uploaded Date Resume [DATE]" at bounding box center [241, 211] width 294 height 72
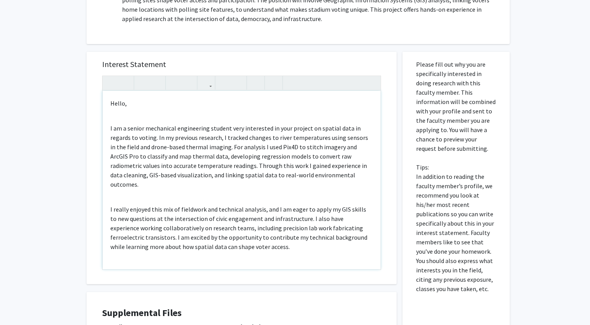
scroll to position [27, 0]
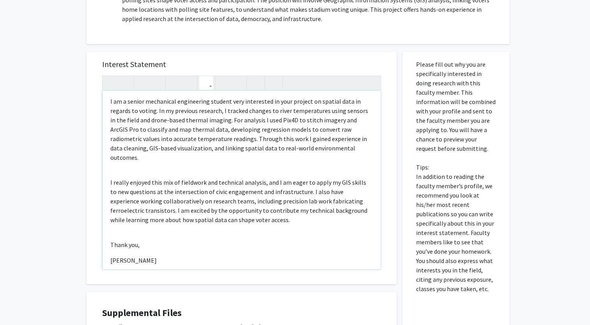
click at [208, 89] on icon "button" at bounding box center [206, 82] width 7 height 13
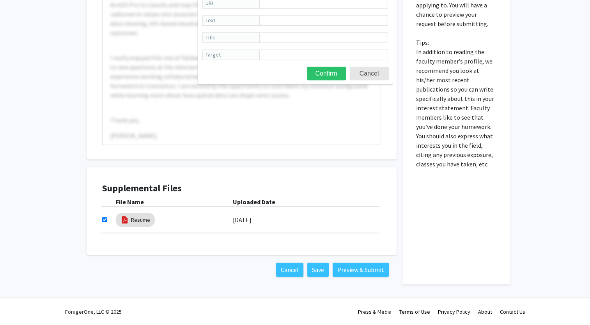
click at [131, 192] on h4 "Supplemental Files" at bounding box center [241, 188] width 279 height 11
click at [370, 78] on button "Cancel" at bounding box center [369, 74] width 39 height 14
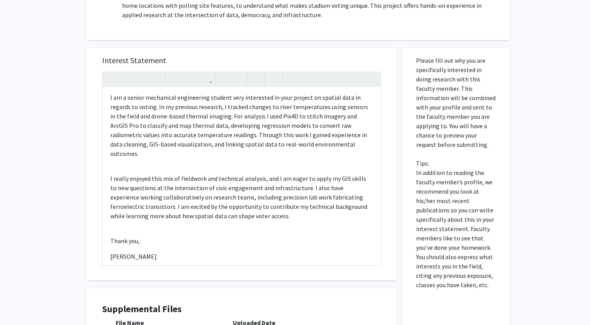
scroll to position [282, 0]
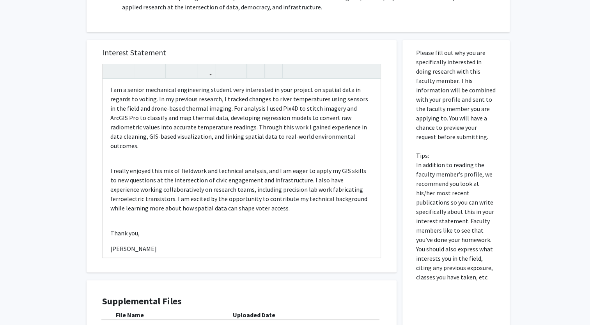
click at [75, 265] on div "All Requests Request for [PERSON_NAME] Request for [PERSON_NAME] Departments: C…" at bounding box center [295, 80] width 590 height 669
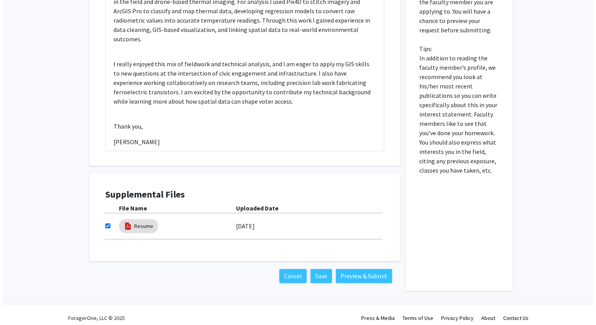
scroll to position [395, 0]
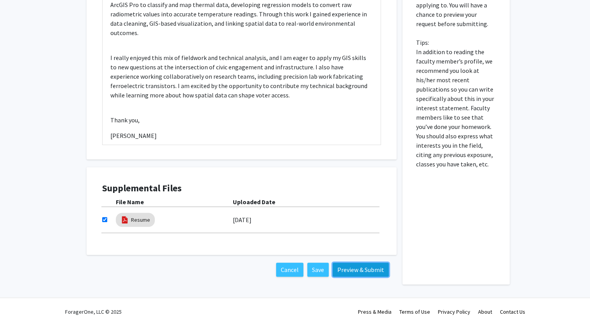
click at [359, 271] on button "Preview & Submit" at bounding box center [361, 270] width 56 height 14
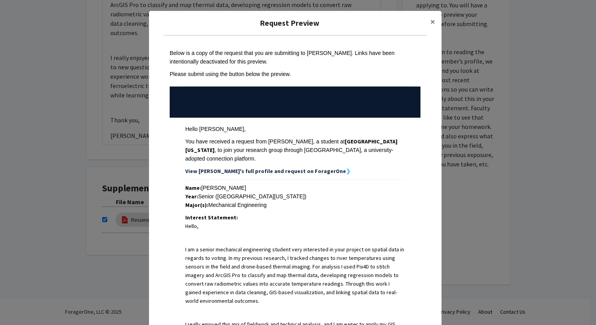
click at [340, 180] on td "Name: [PERSON_NAME] Year: Senior ([GEOGRAPHIC_DATA][US_STATE]) Major(s): Mechan…" at bounding box center [295, 301] width 251 height 243
click at [317, 204] on div "Name: [PERSON_NAME] Year: Senior ([GEOGRAPHIC_DATA][US_STATE]) Major(s): Mechan…" at bounding box center [295, 300] width 220 height 232
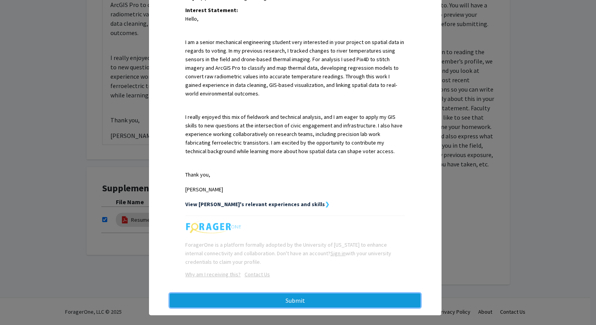
click at [286, 294] on button "Submit" at bounding box center [295, 301] width 251 height 14
